Goal: Book appointment/travel/reservation

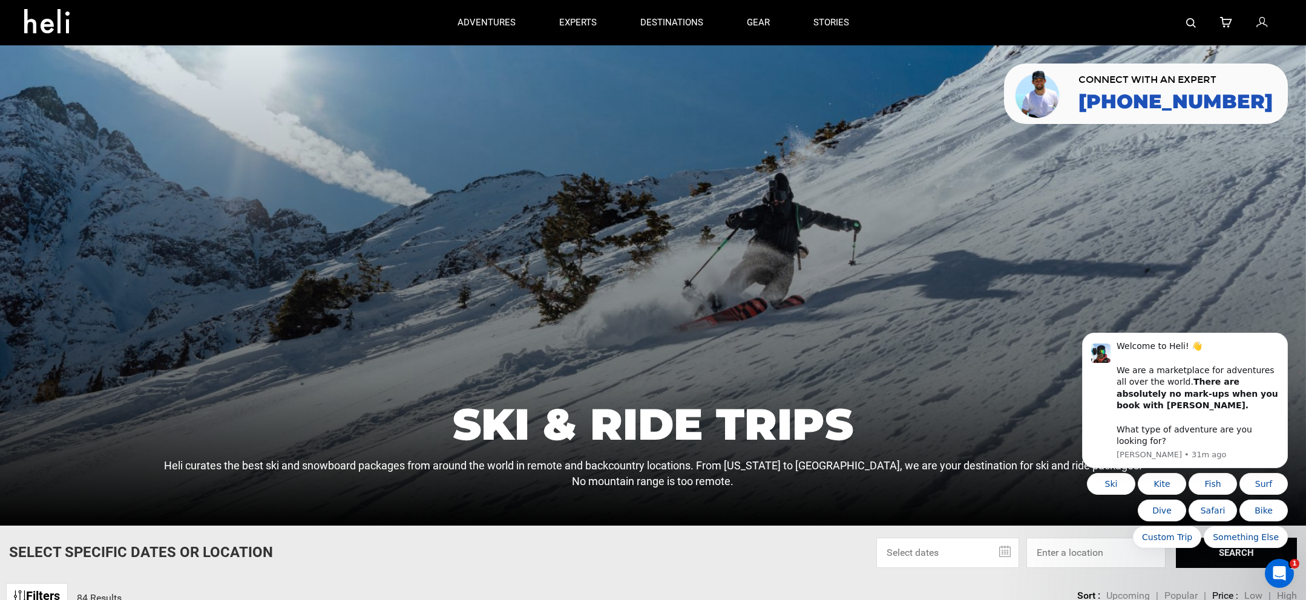
click at [462, 599] on div "Filters 84 Results sortby Sort Upcoming Popular Price: Low to High Price : High…" at bounding box center [653, 590] width 1306 height 26
click at [465, 584] on div "Filters 84 Results sortby Sort Upcoming Popular Price: Low to High Price : High…" at bounding box center [653, 590] width 1306 height 26
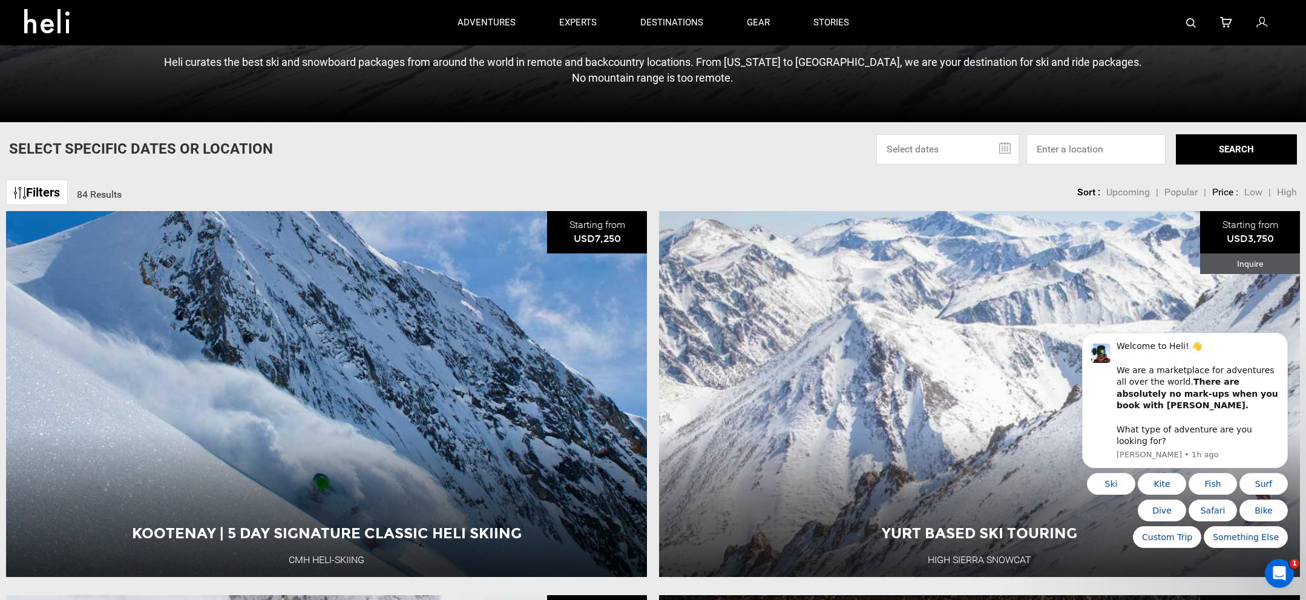
scroll to position [363, 0]
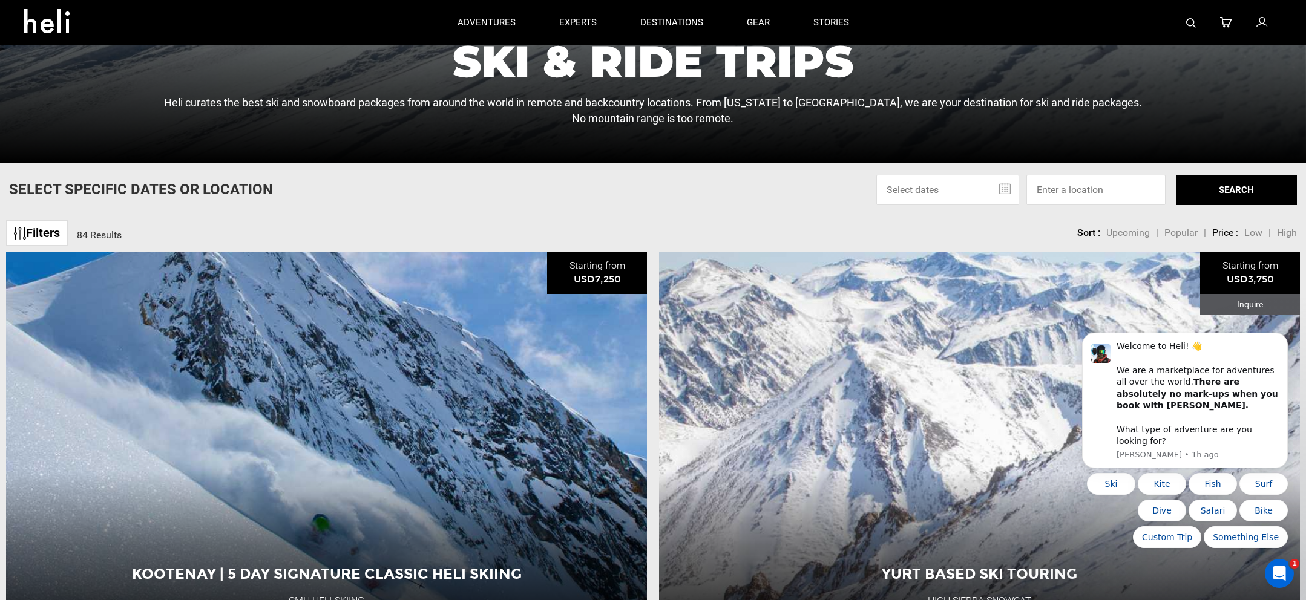
click at [923, 188] on input "text" at bounding box center [947, 190] width 143 height 30
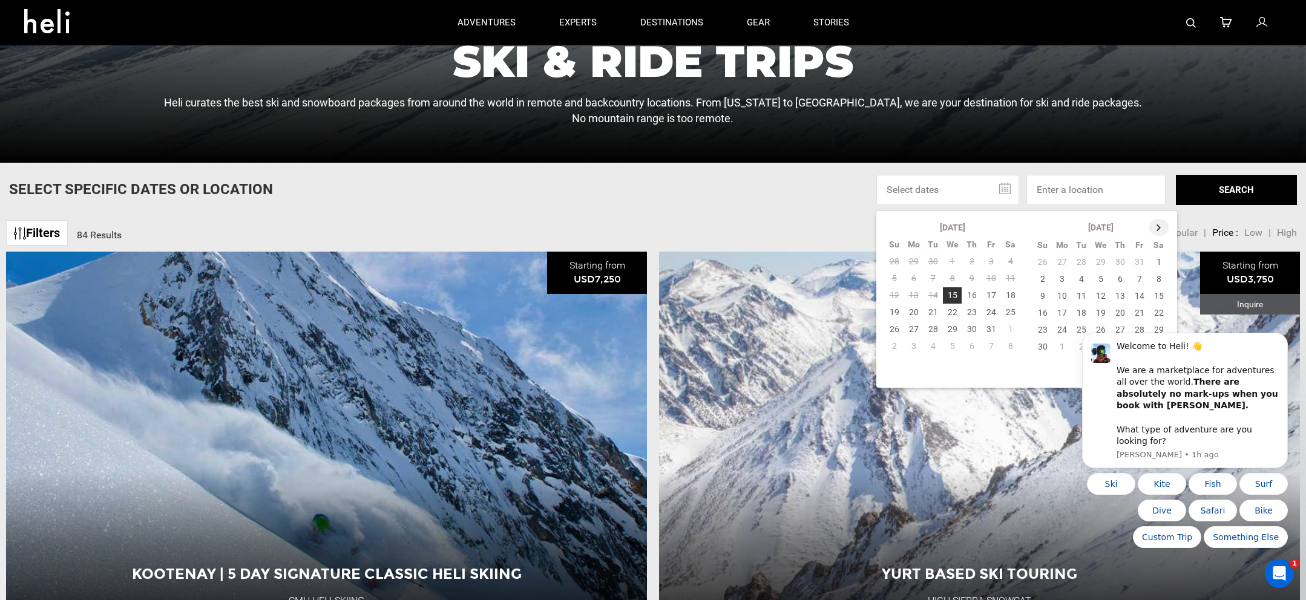
click at [1153, 228] on th at bounding box center [1158, 227] width 19 height 17
click at [1139, 318] on td "26" at bounding box center [1139, 312] width 19 height 17
click at [1092, 332] on html "Welcome to Heli! 👋 We are a marketplace for adventures all over the world. Ther…" at bounding box center [1185, 463] width 242 height 263
click at [1098, 329] on td "31" at bounding box center [1100, 329] width 19 height 17
click at [1184, 198] on button "SEARCH" at bounding box center [1236, 190] width 121 height 30
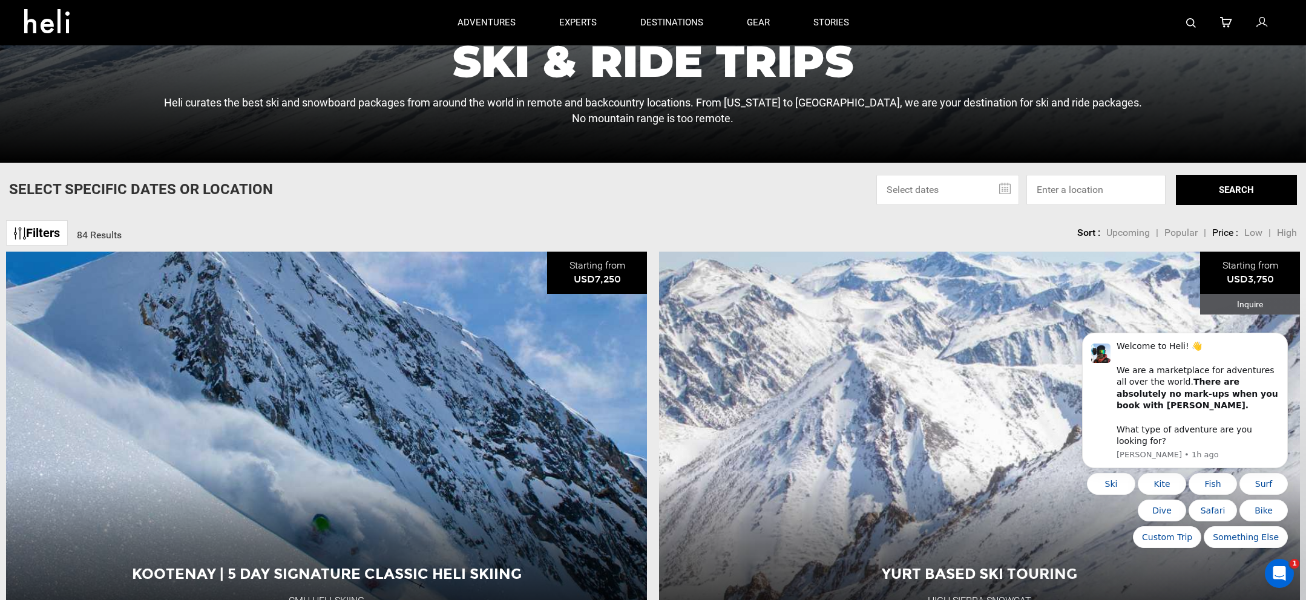
click at [995, 191] on input "text" at bounding box center [947, 190] width 143 height 30
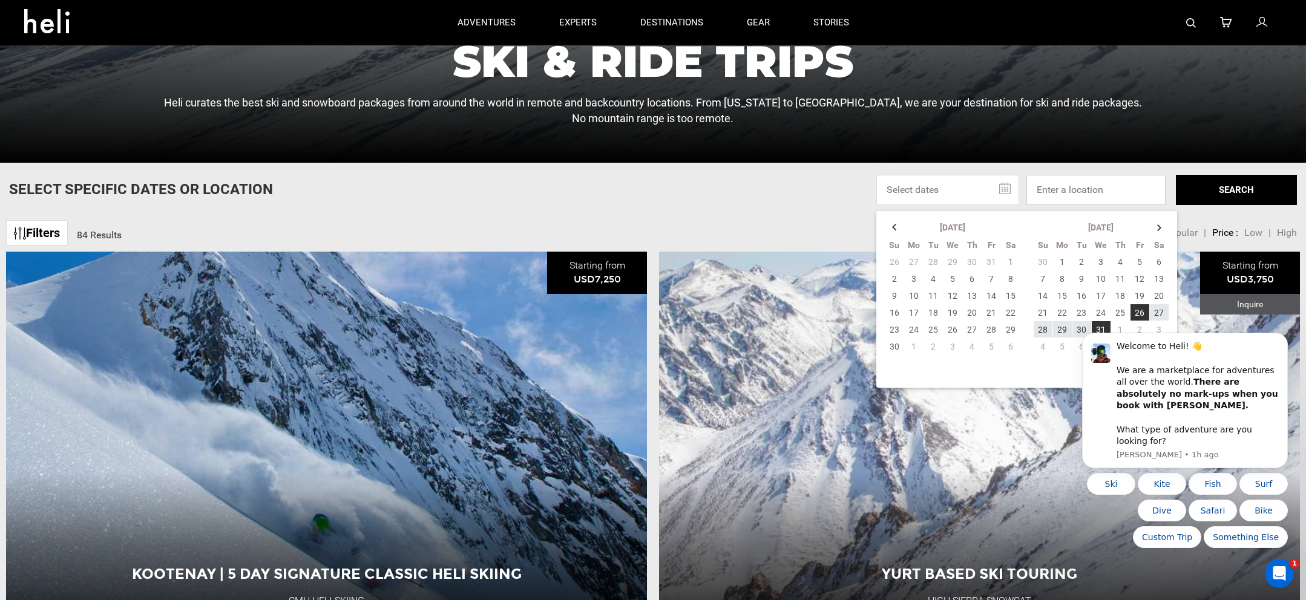
click at [1141, 189] on input at bounding box center [1095, 190] width 139 height 30
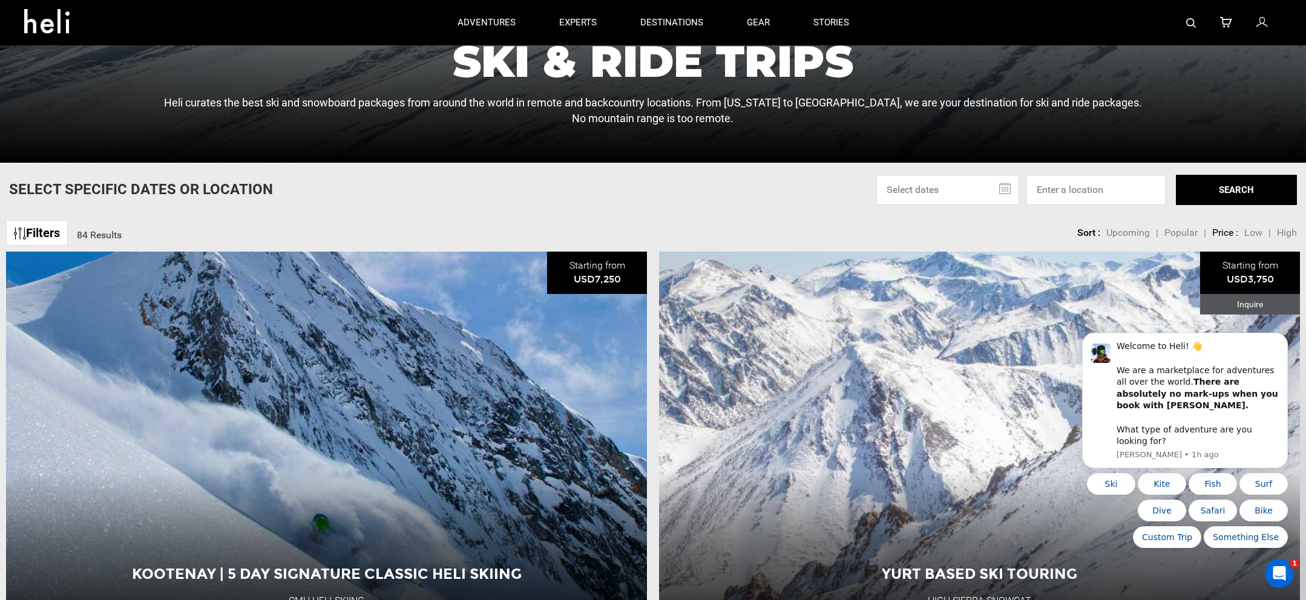
click at [1209, 194] on button "SEARCH" at bounding box center [1236, 190] width 121 height 30
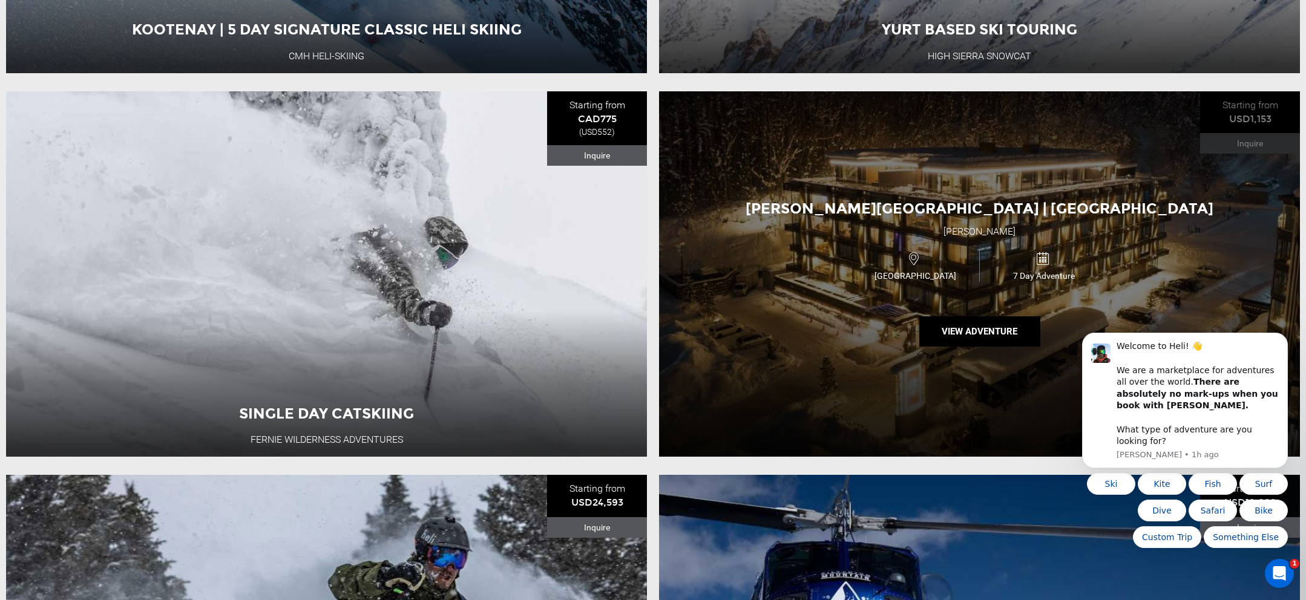
scroll to position [1089, 0]
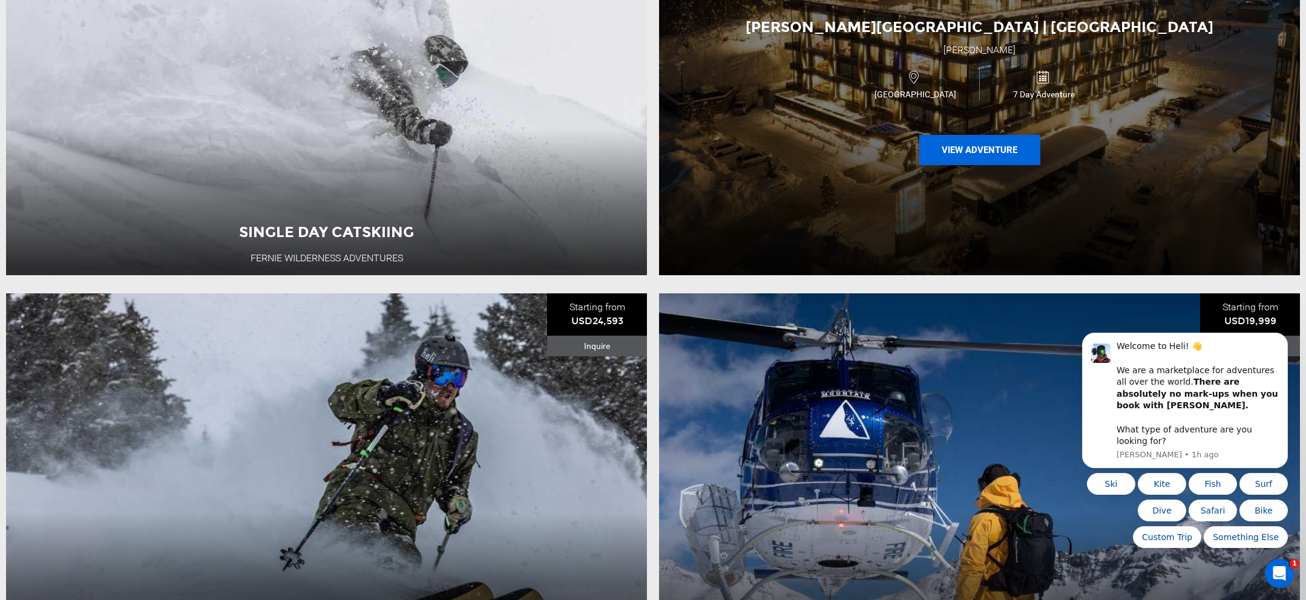
click at [971, 162] on button "View Adventure" at bounding box center [979, 150] width 121 height 30
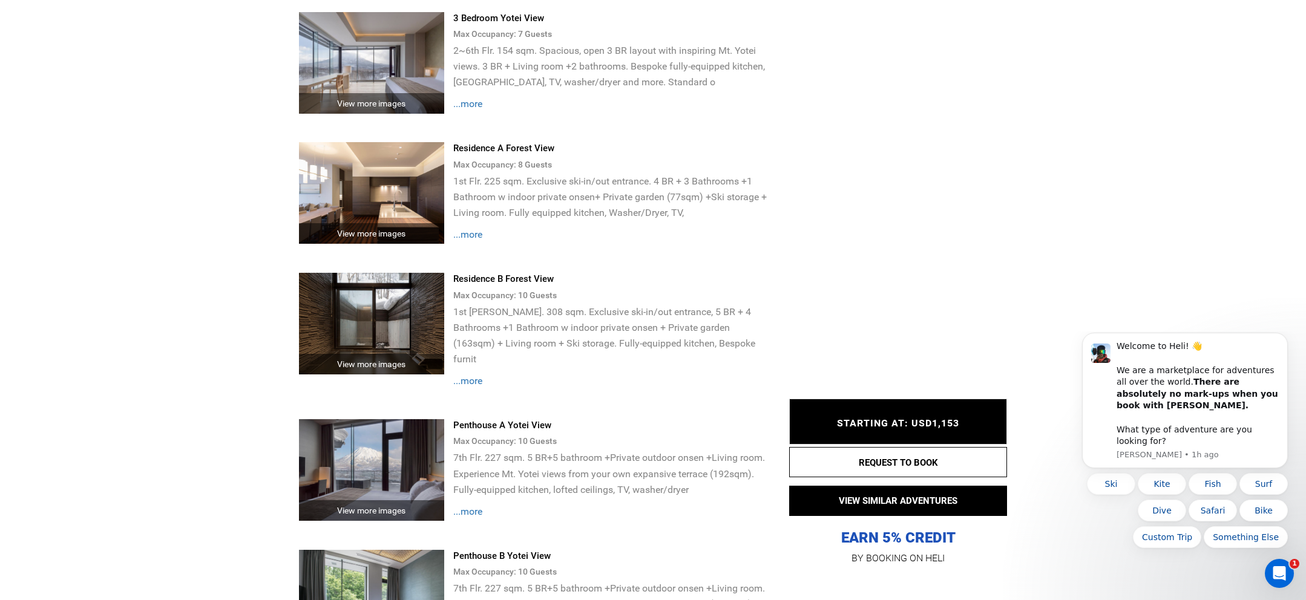
scroll to position [3268, 0]
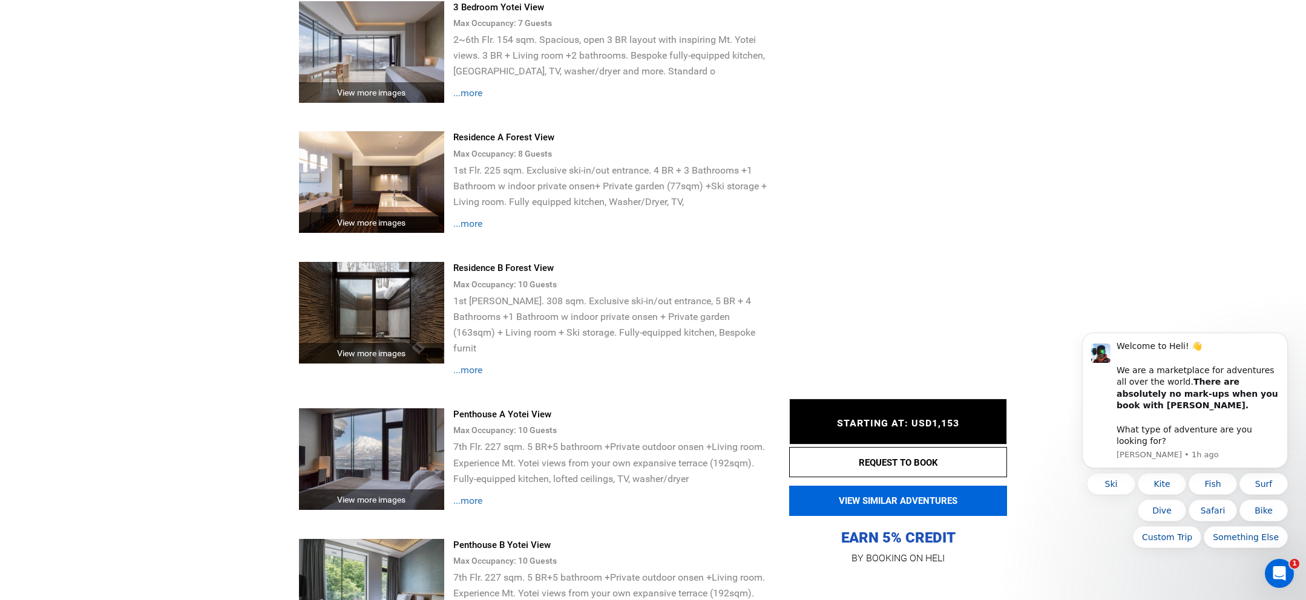
click at [941, 503] on button "VIEW SIMILAR ADVENTURES" at bounding box center [898, 501] width 218 height 30
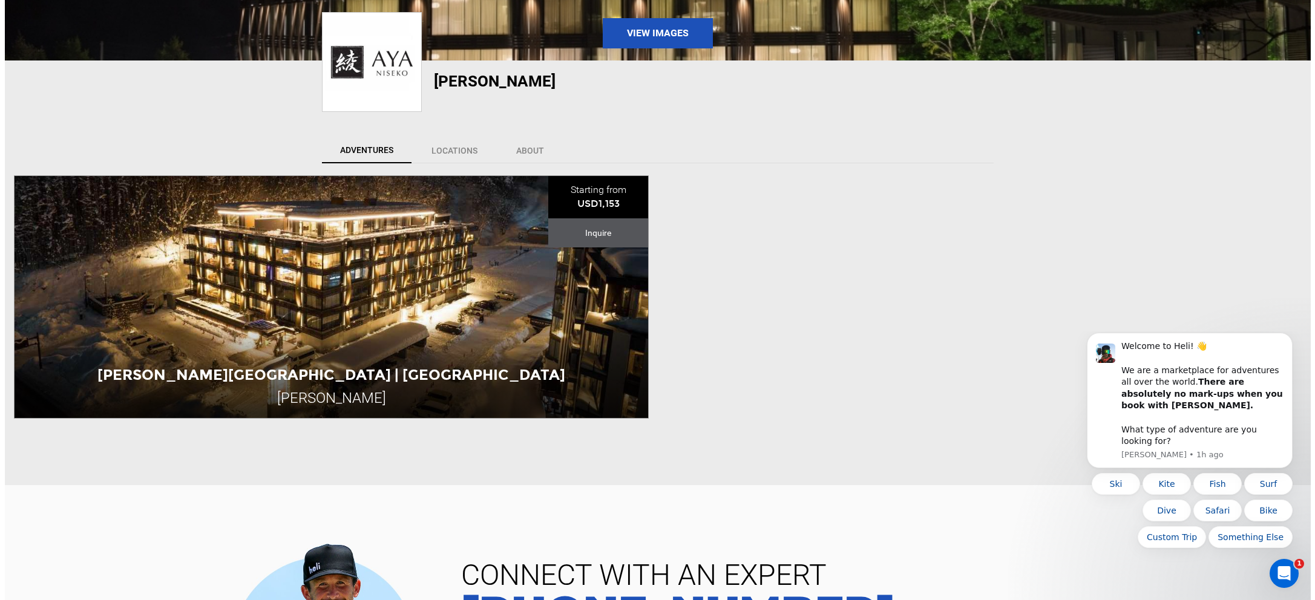
scroll to position [61, 0]
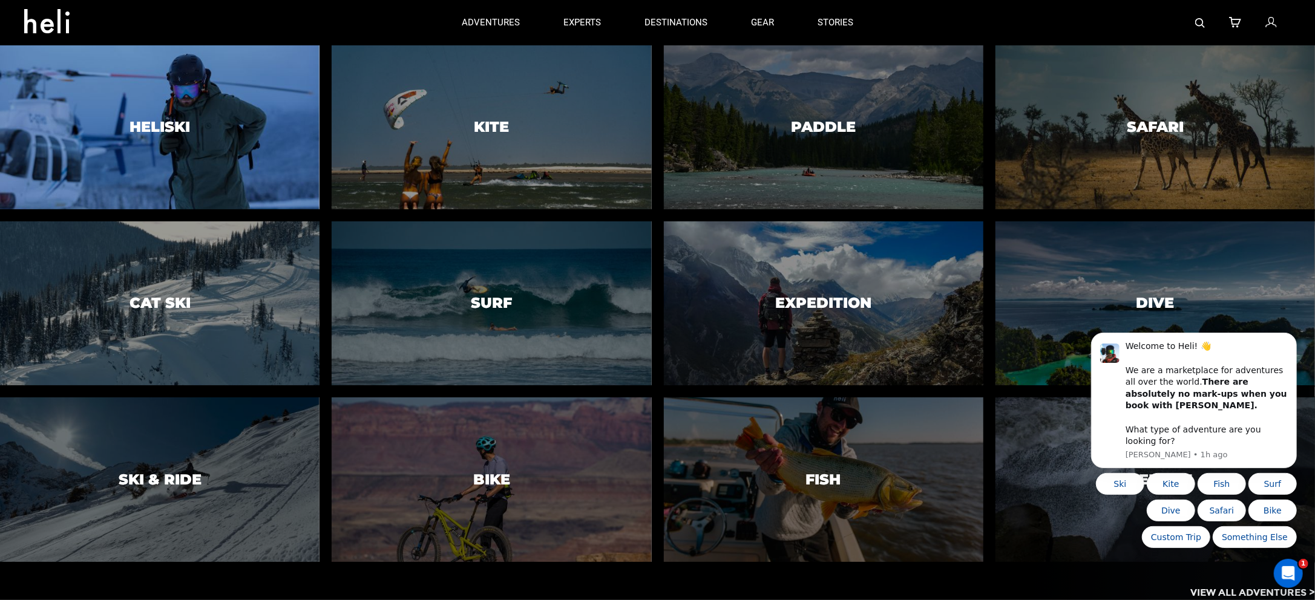
click at [277, 183] on div at bounding box center [160, 128] width 326 height 168
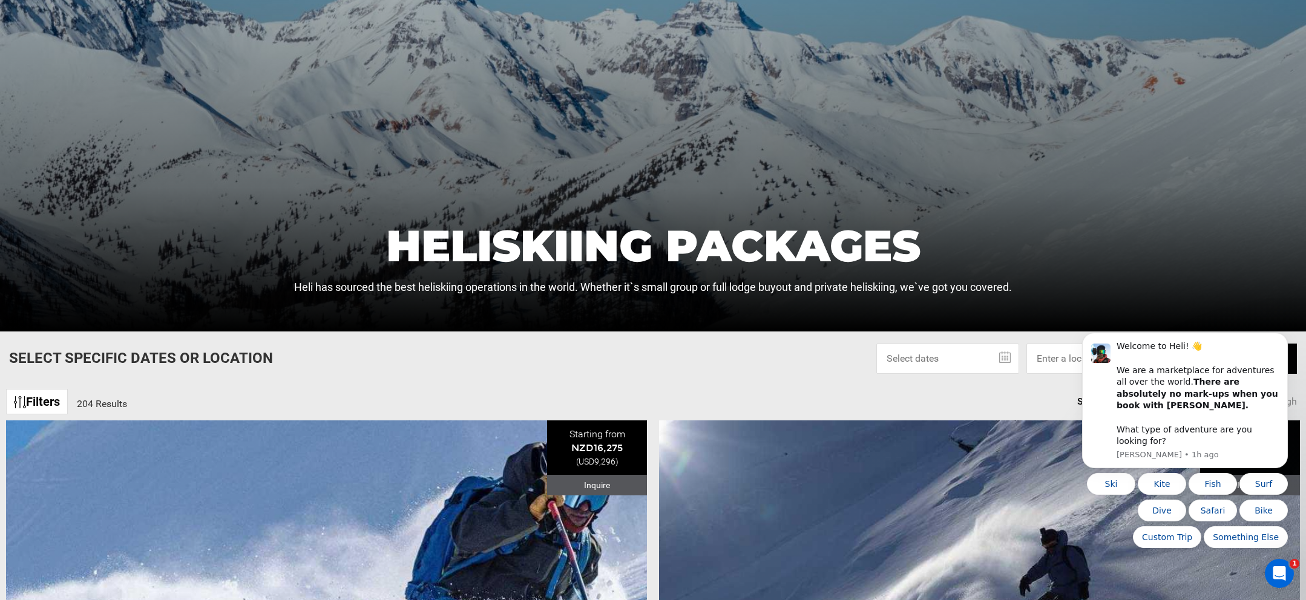
scroll to position [363, 0]
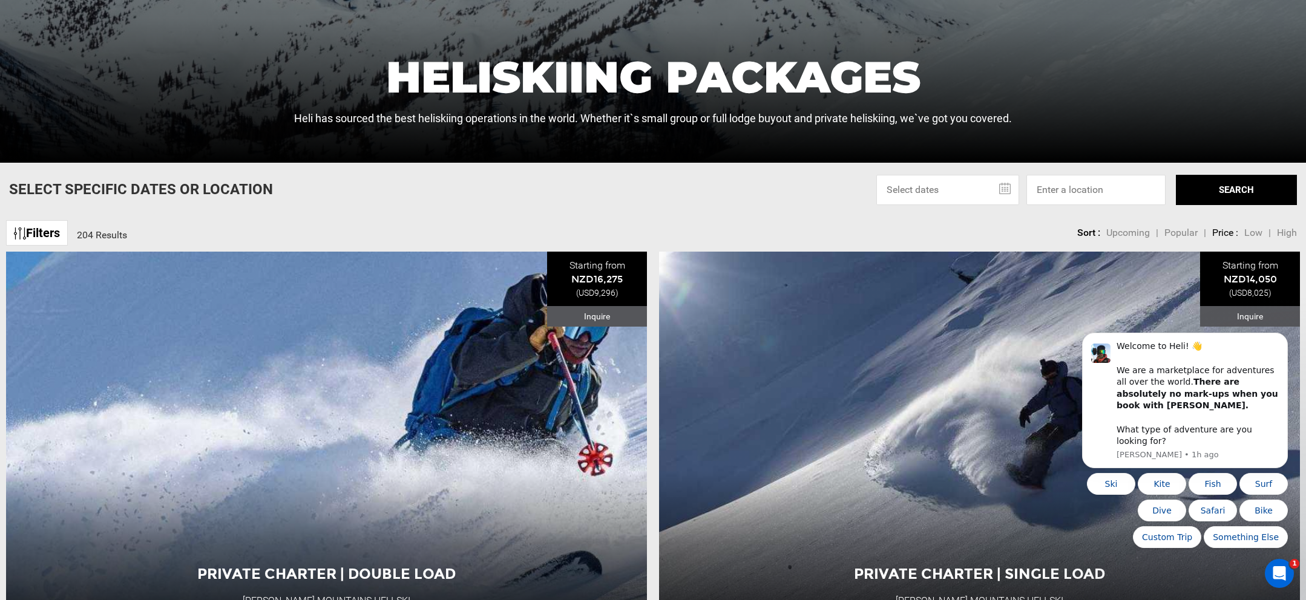
click at [1016, 190] on input "text" at bounding box center [947, 190] width 143 height 30
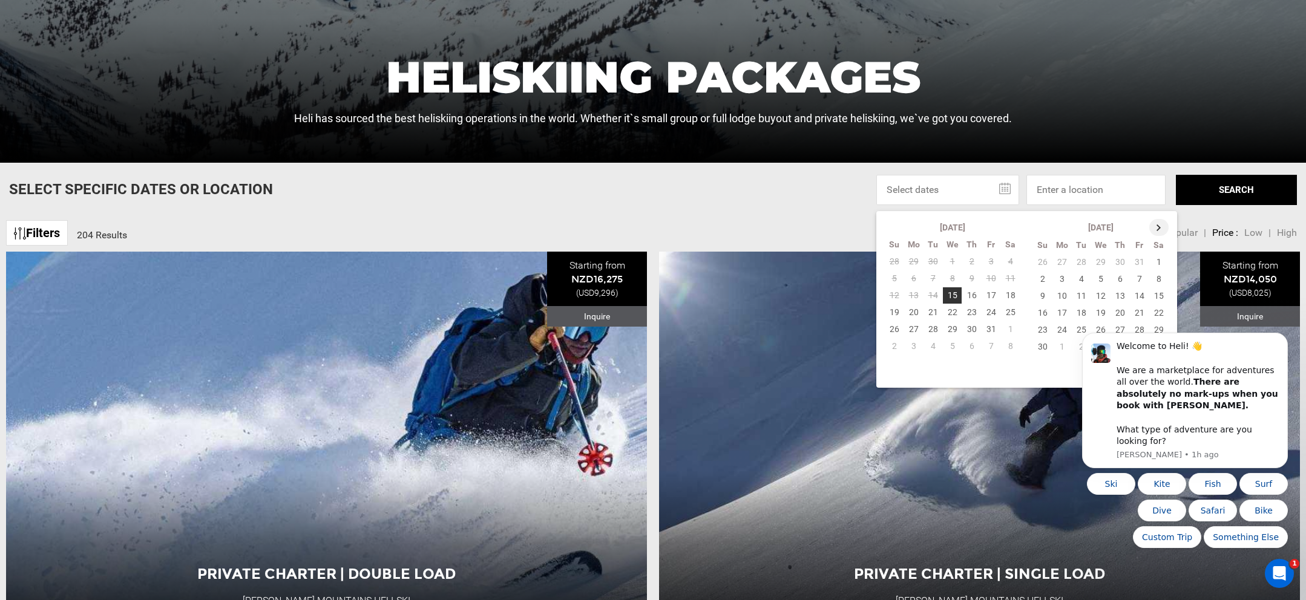
click at [1158, 224] on th at bounding box center [1158, 227] width 19 height 17
click at [1149, 309] on td "27" at bounding box center [1159, 312] width 20 height 17
click at [1136, 314] on td "26" at bounding box center [1139, 312] width 19 height 17
click at [1081, 329] on td "30" at bounding box center [1081, 329] width 19 height 17
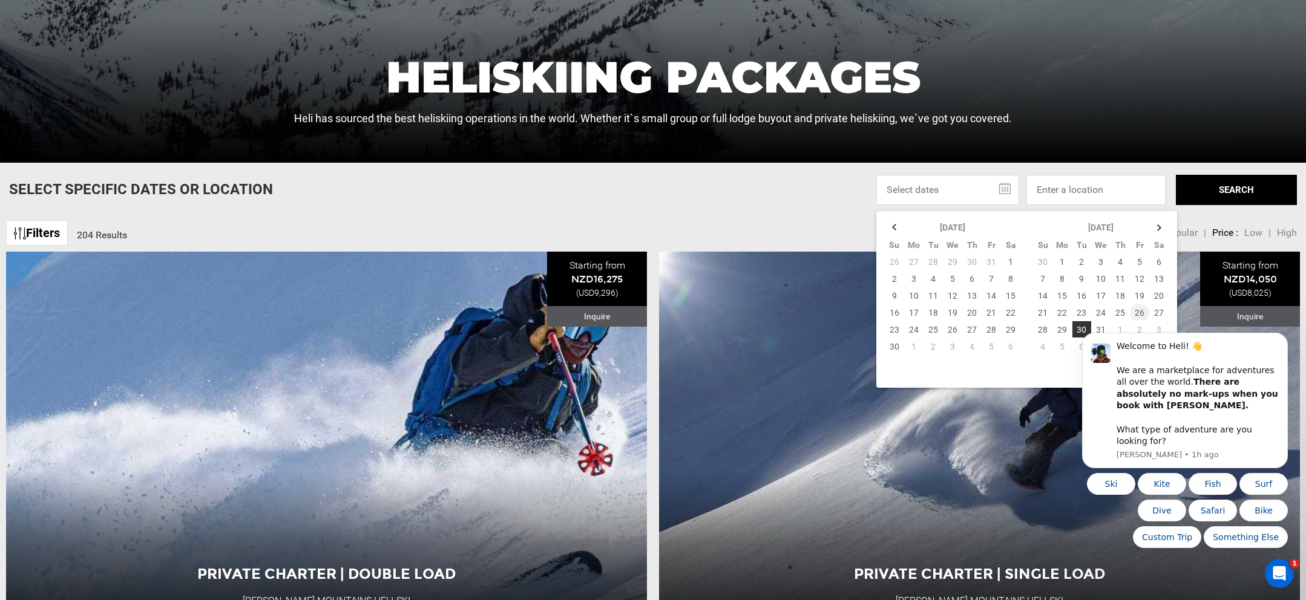
click at [1147, 309] on td "26" at bounding box center [1139, 312] width 19 height 17
click at [1096, 330] on td "31" at bounding box center [1100, 329] width 19 height 17
click at [1213, 191] on button "SEARCH" at bounding box center [1236, 190] width 121 height 30
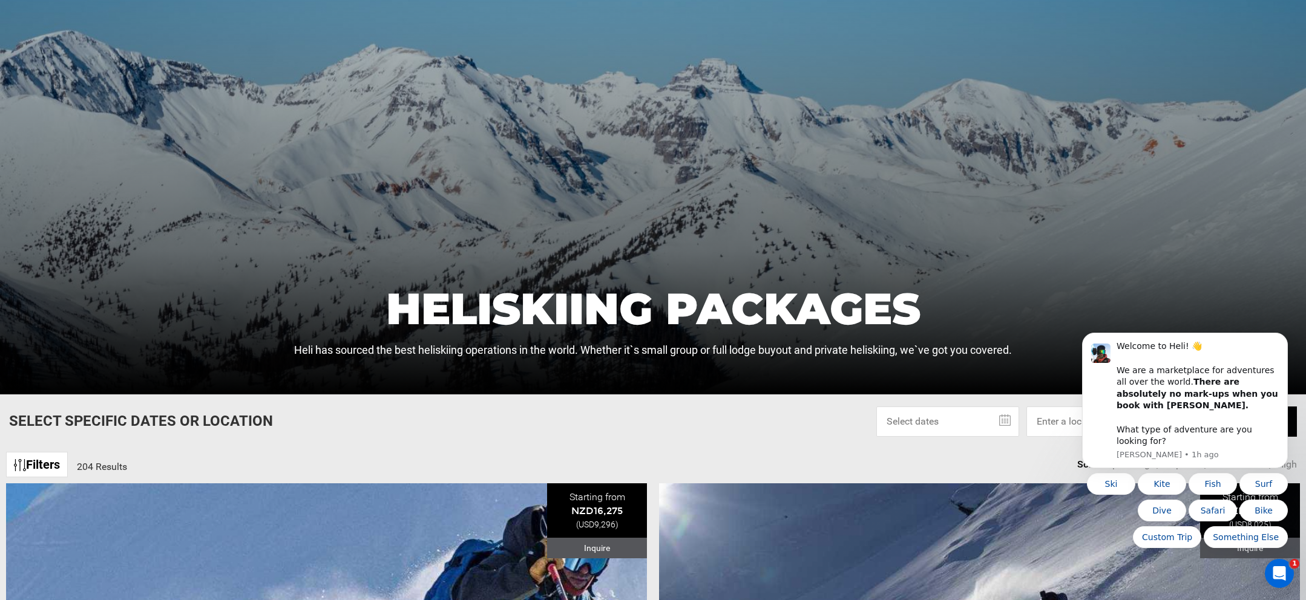
scroll to position [242, 0]
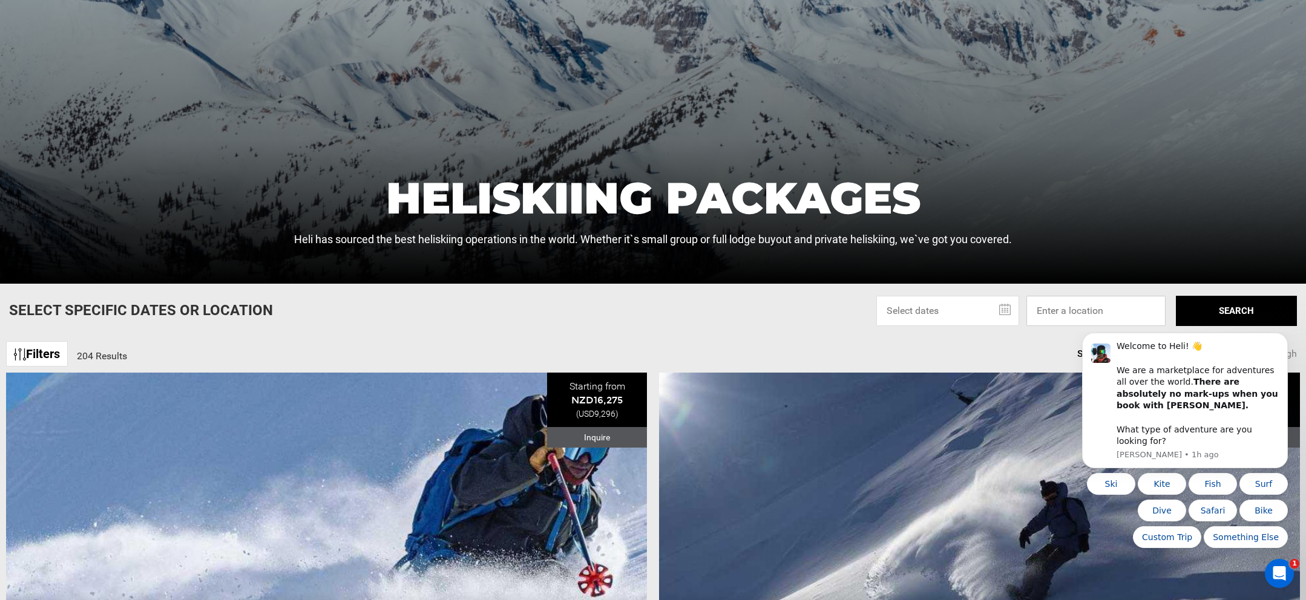
click at [1055, 322] on input at bounding box center [1095, 311] width 139 height 30
click at [1061, 309] on input "[GEOGRAPHIC_DATA]" at bounding box center [1095, 311] width 139 height 30
type input "[GEOGRAPHIC_DATA]"
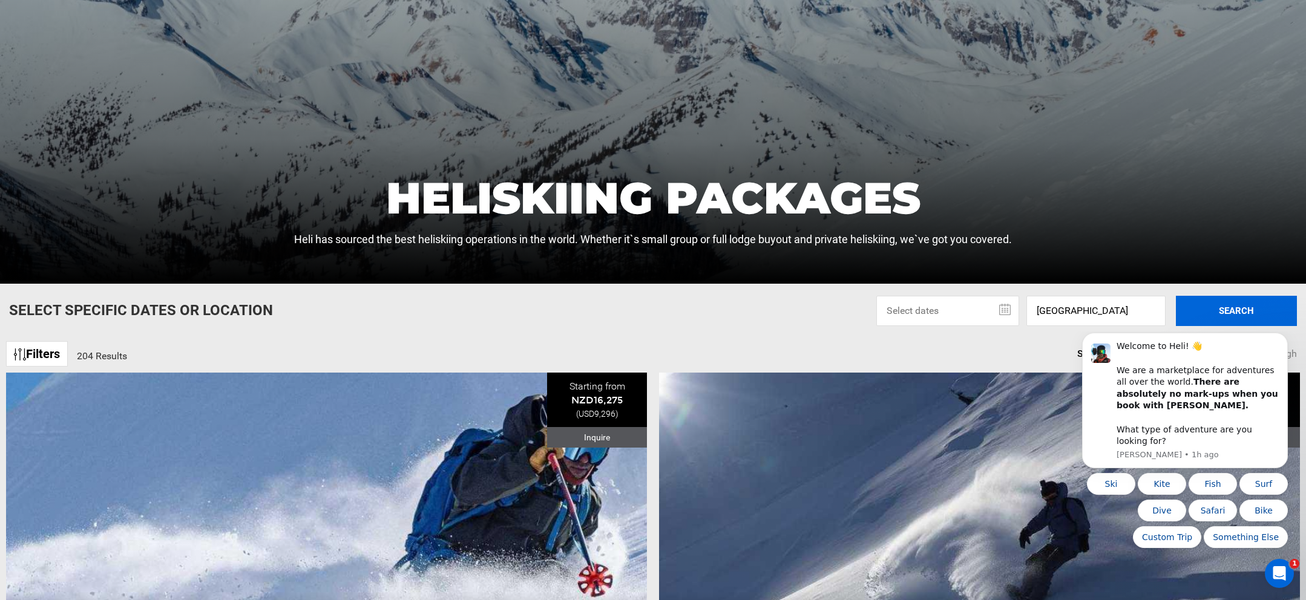
click at [1173, 310] on div "[DATE] Su Mo Tu We Th Fr Sa 26 27 28 29 30 31 1 2 3 4 5 6 7 8 9 10 11 12 13 14 …" at bounding box center [1086, 311] width 421 height 30
click at [1196, 309] on button "SEARCH" at bounding box center [1236, 311] width 121 height 30
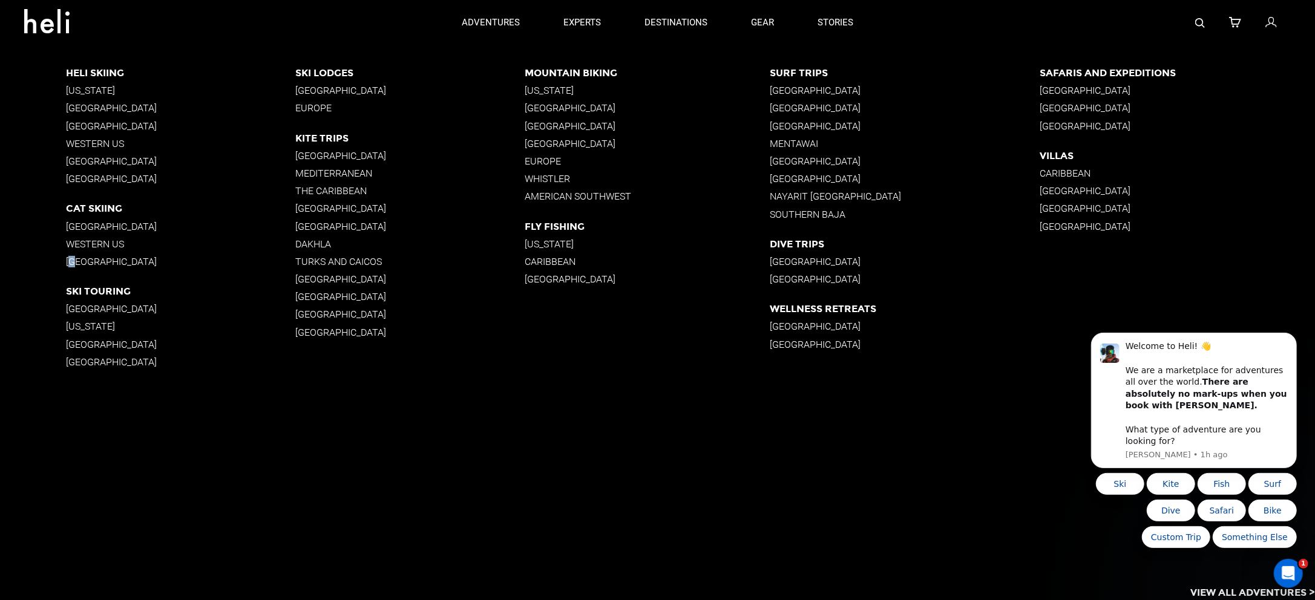
drag, startPoint x: 72, startPoint y: 261, endPoint x: 56, endPoint y: 266, distance: 17.0
click at [56, 266] on app-destinations-list "Heli Skiing [US_STATE] [GEOGRAPHIC_DATA] [GEOGRAPHIC_DATA] Western [GEOGRAPHIC_…" at bounding box center [657, 322] width 1315 height 555
click at [91, 312] on p "[GEOGRAPHIC_DATA]" at bounding box center [180, 308] width 229 height 11
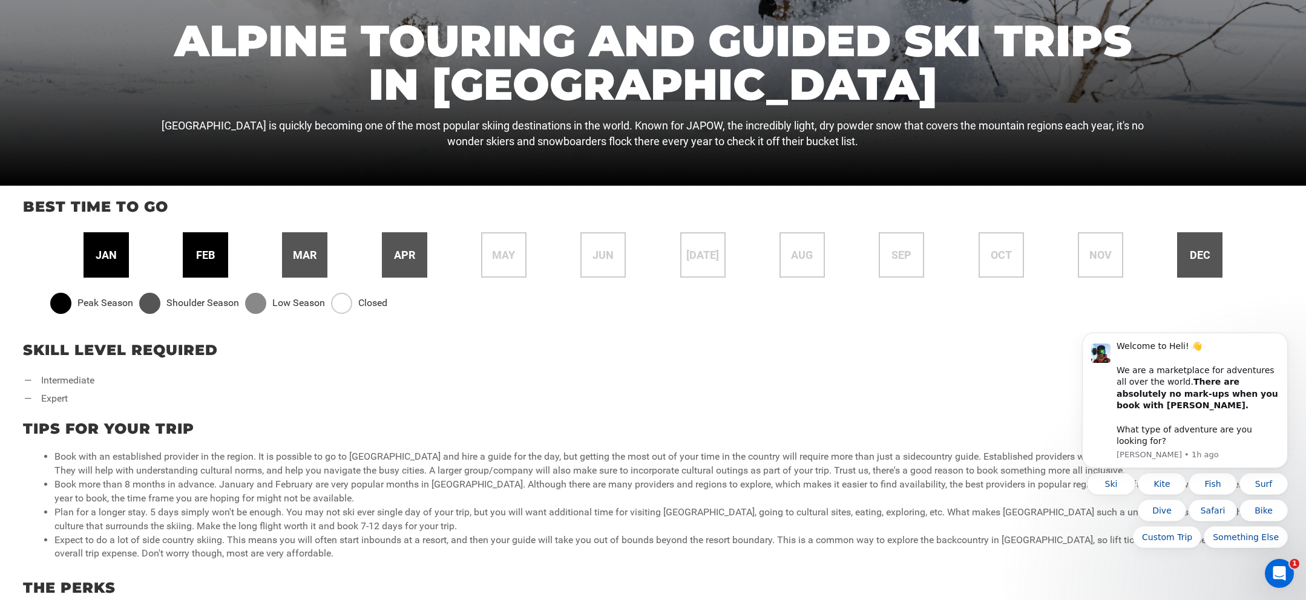
scroll to position [484, 0]
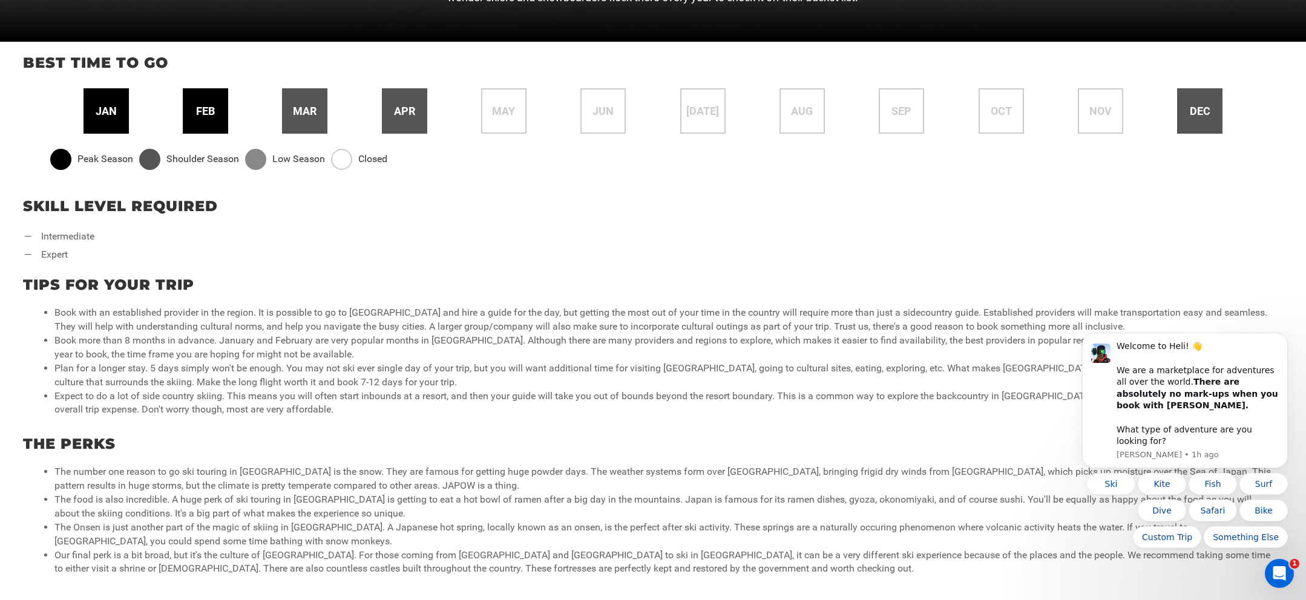
click at [119, 118] on div "jan" at bounding box center [106, 110] width 45 height 45
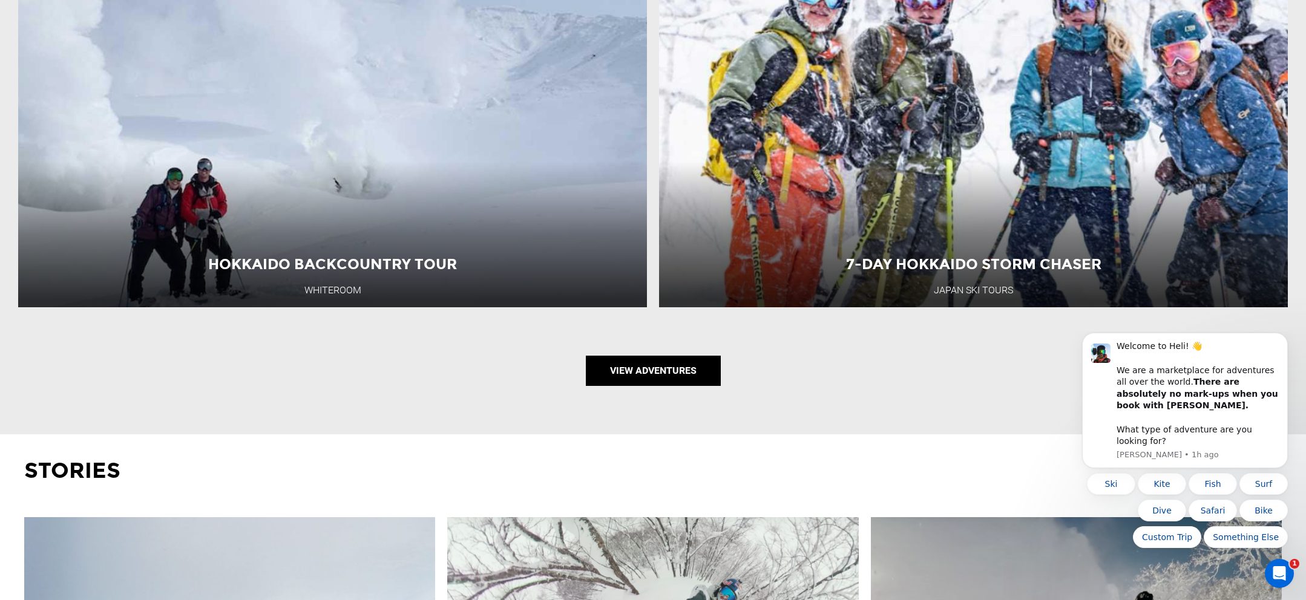
scroll to position [1634, 0]
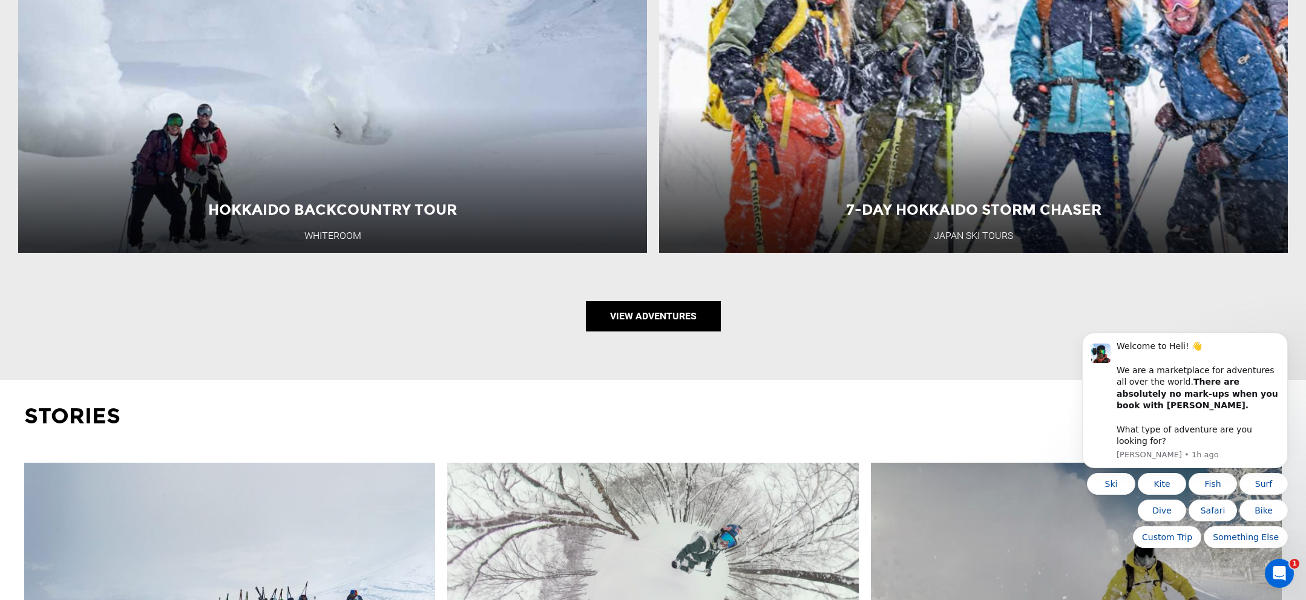
click at [624, 327] on link "View Adventures" at bounding box center [653, 316] width 135 height 30
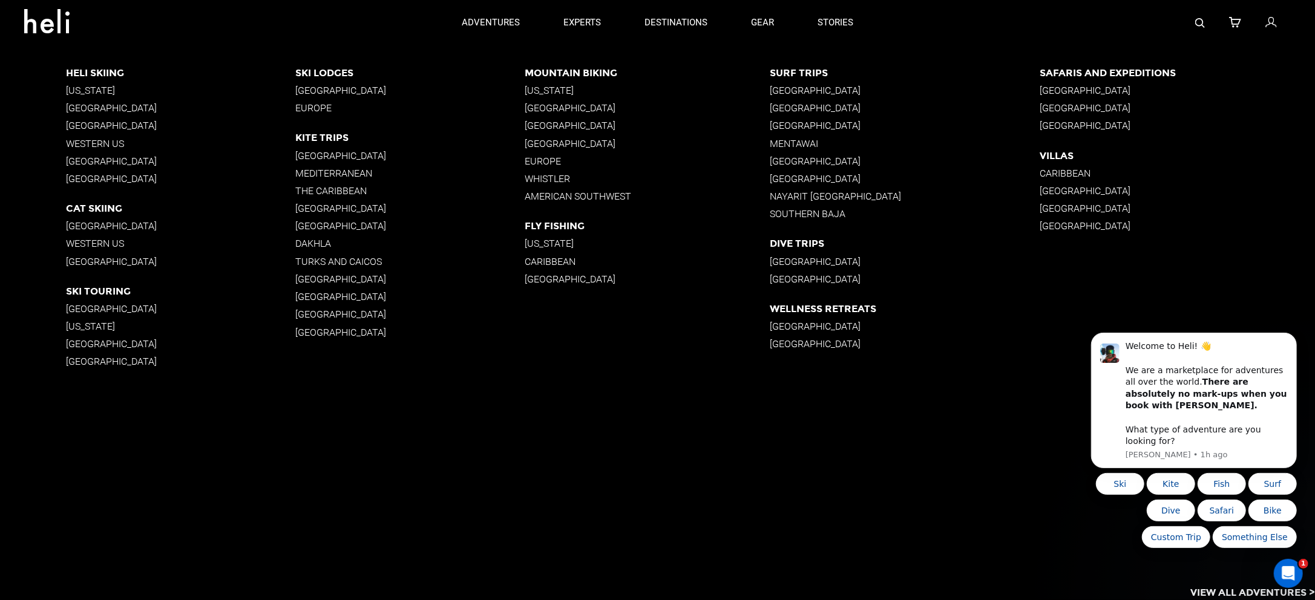
click at [792, 343] on p "[GEOGRAPHIC_DATA]" at bounding box center [905, 344] width 270 height 11
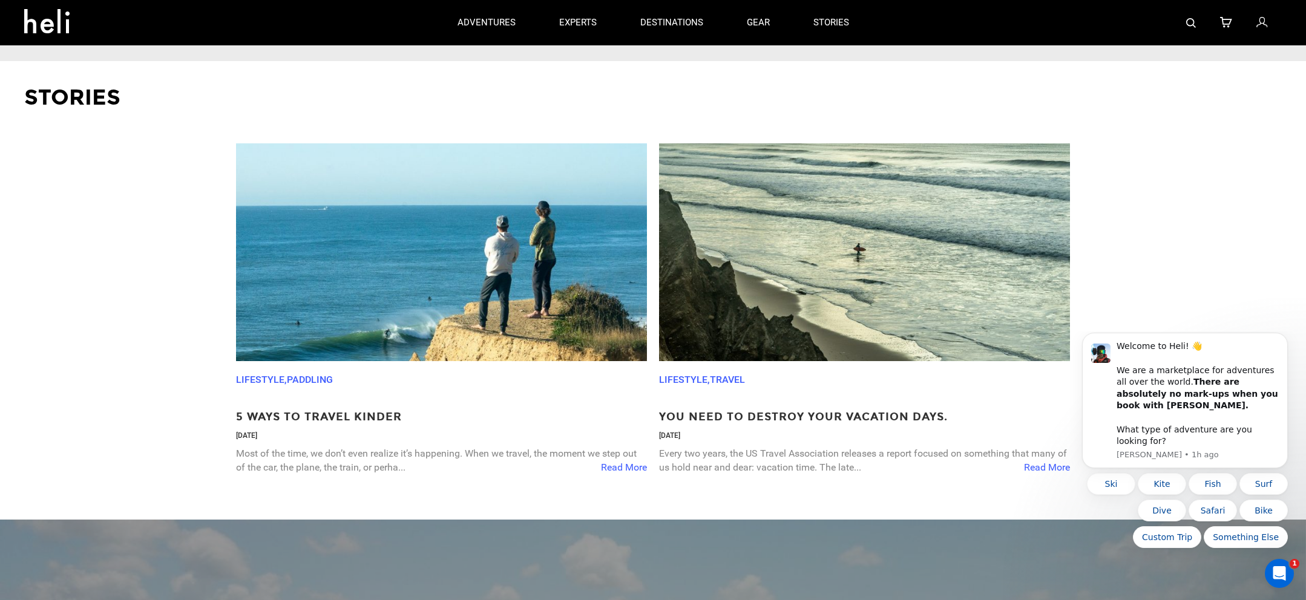
scroll to position [1817, 0]
